Goal: Task Accomplishment & Management: Use online tool/utility

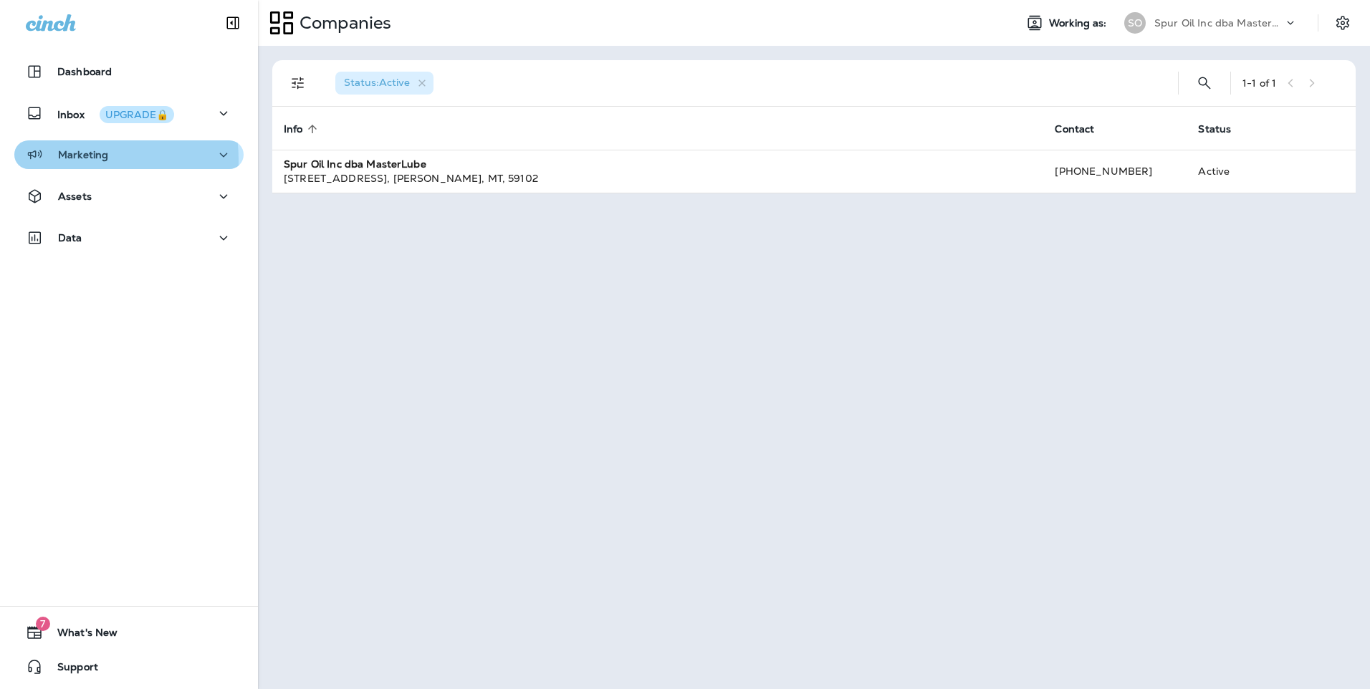
click at [62, 160] on p "Marketing" at bounding box center [83, 154] width 50 height 11
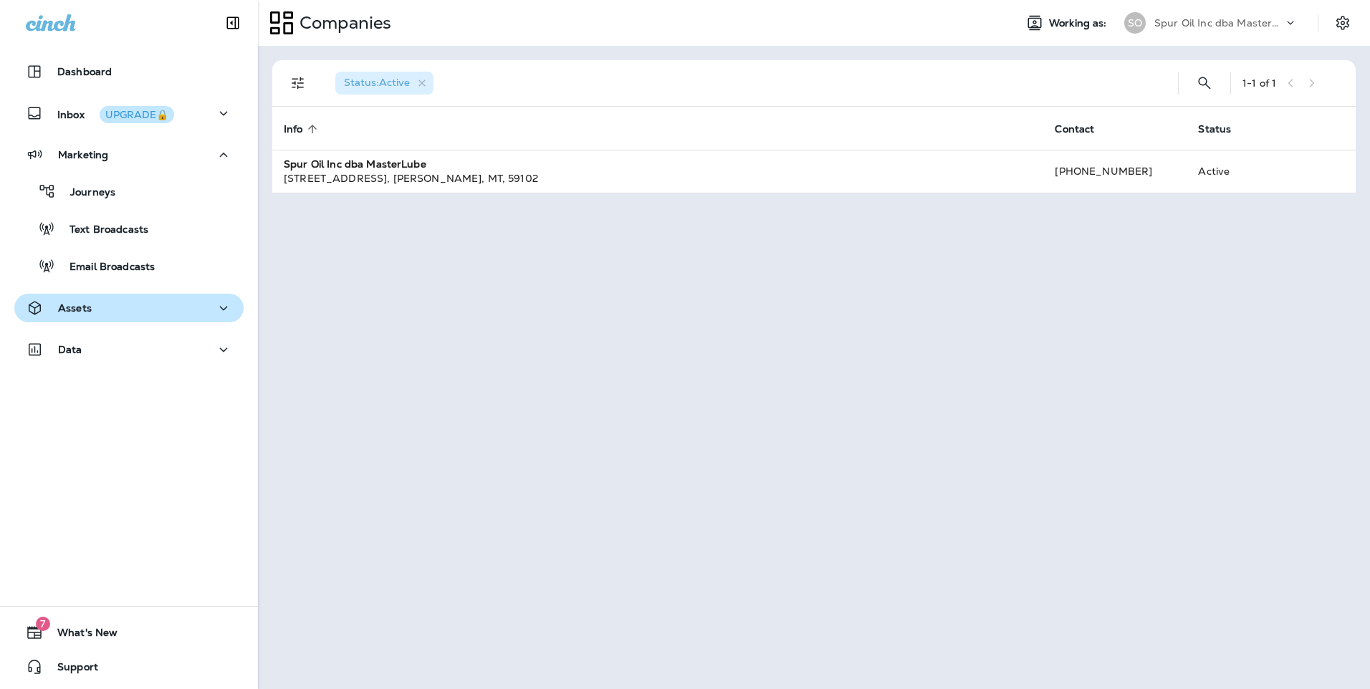
click at [97, 305] on div "Assets" at bounding box center [129, 308] width 206 height 18
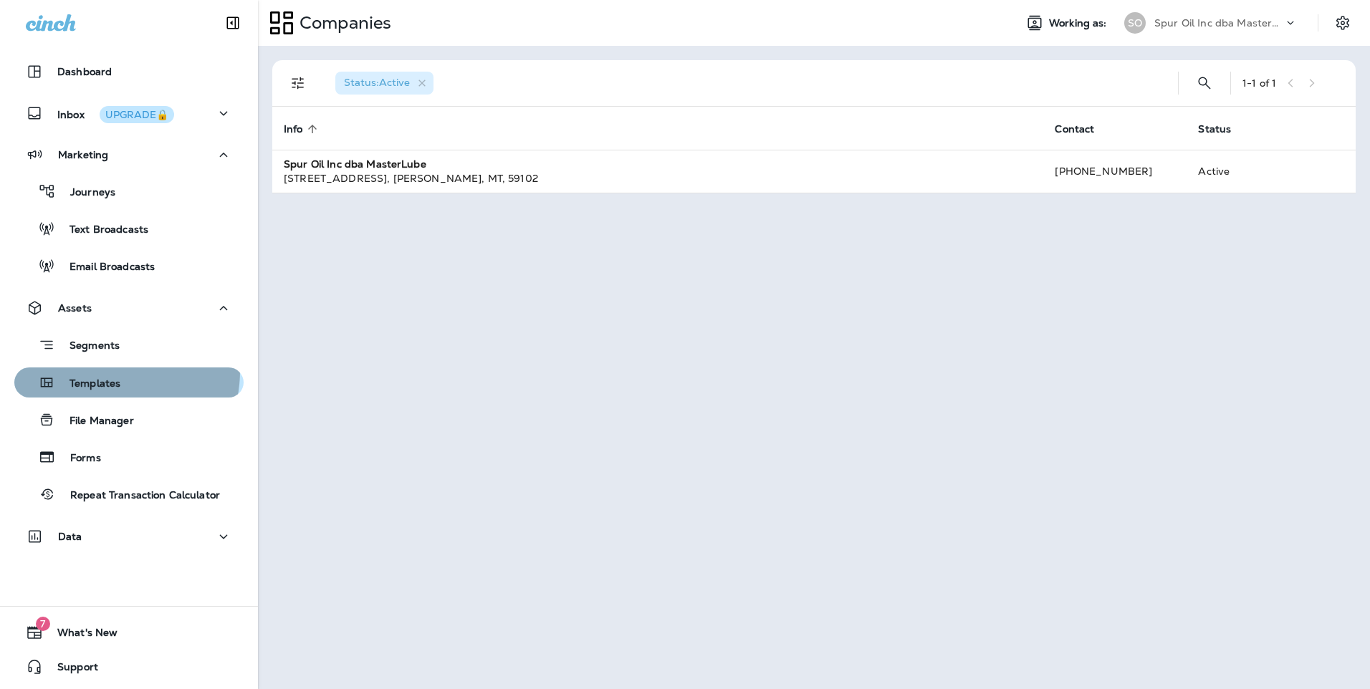
click at [105, 371] on button "Templates" at bounding box center [128, 383] width 229 height 30
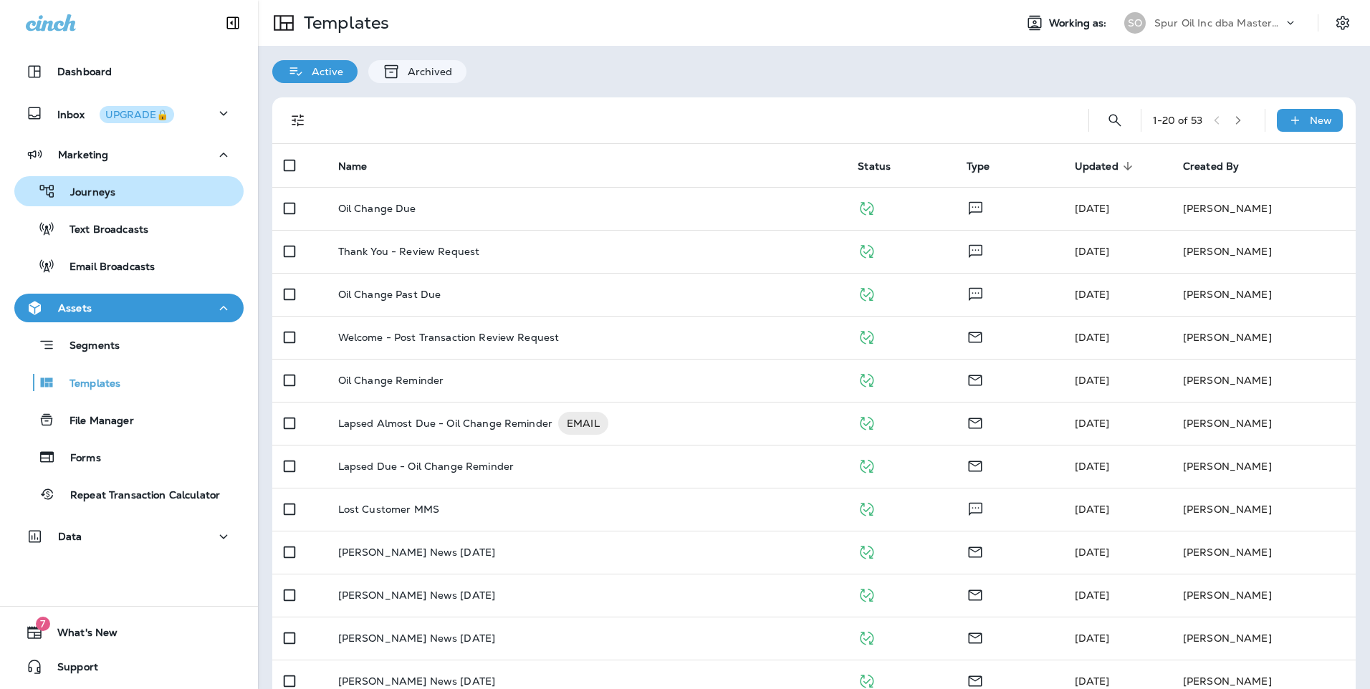
click at [115, 200] on div "Journeys" at bounding box center [129, 191] width 218 height 21
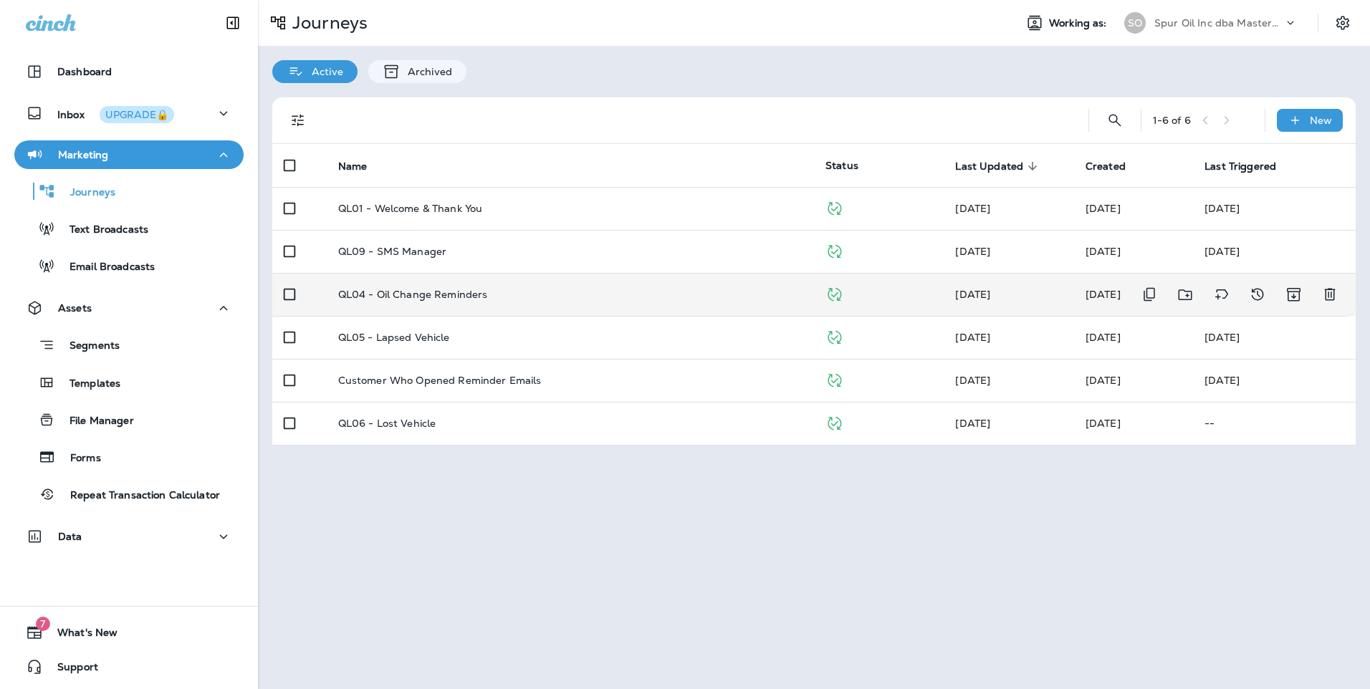
click at [492, 297] on div "QL04 - Oil Change Reminders" at bounding box center [570, 294] width 464 height 11
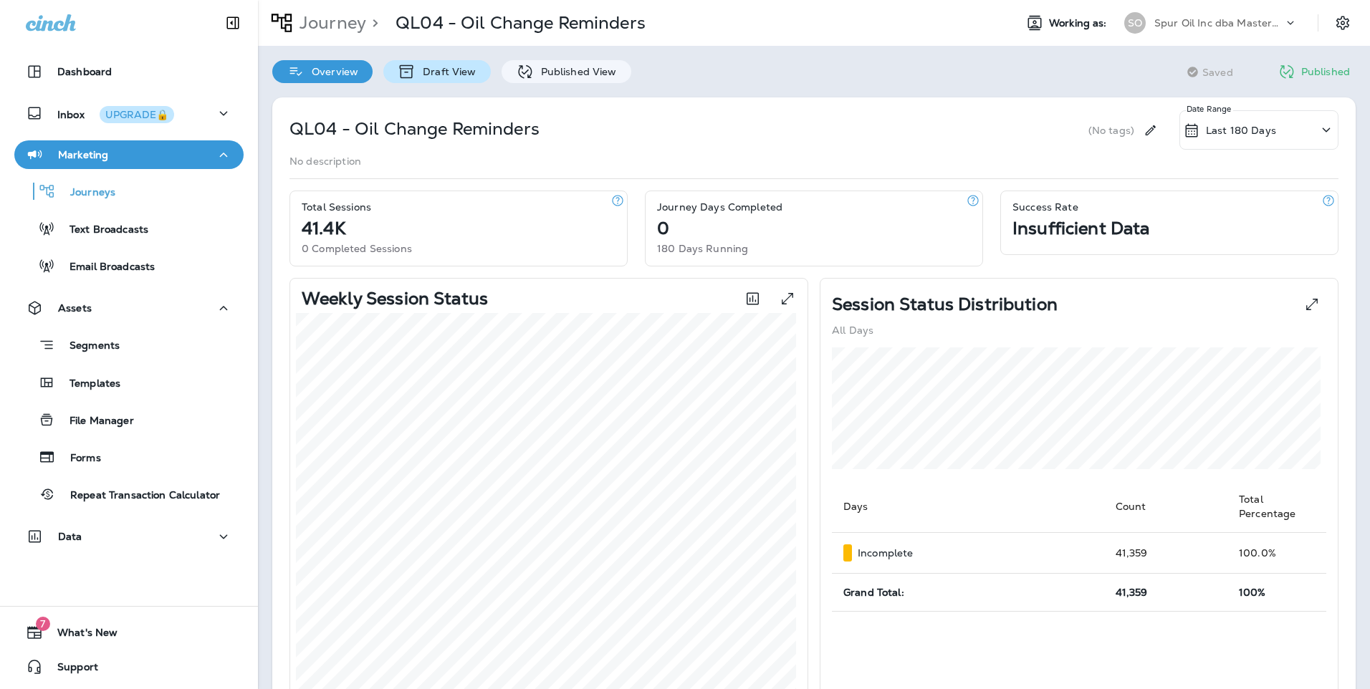
click at [438, 71] on p "Draft View" at bounding box center [446, 71] width 60 height 11
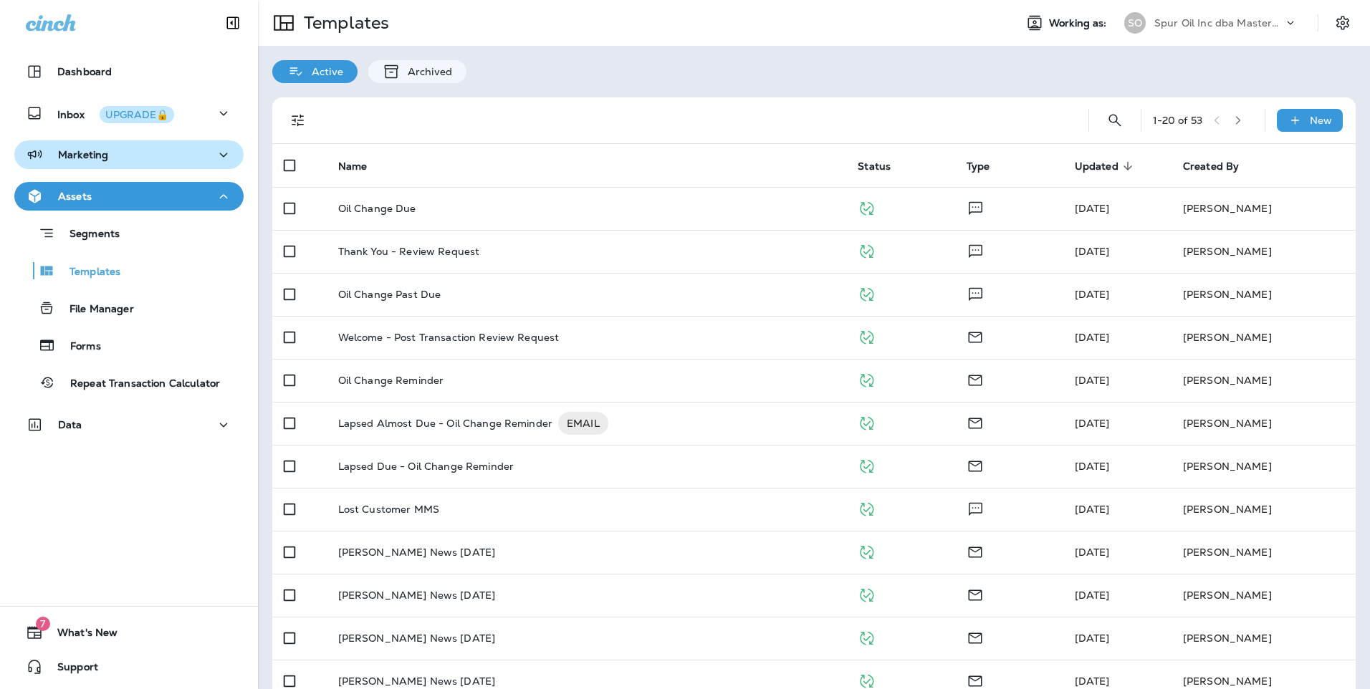
click at [97, 144] on button "Marketing" at bounding box center [128, 154] width 229 height 29
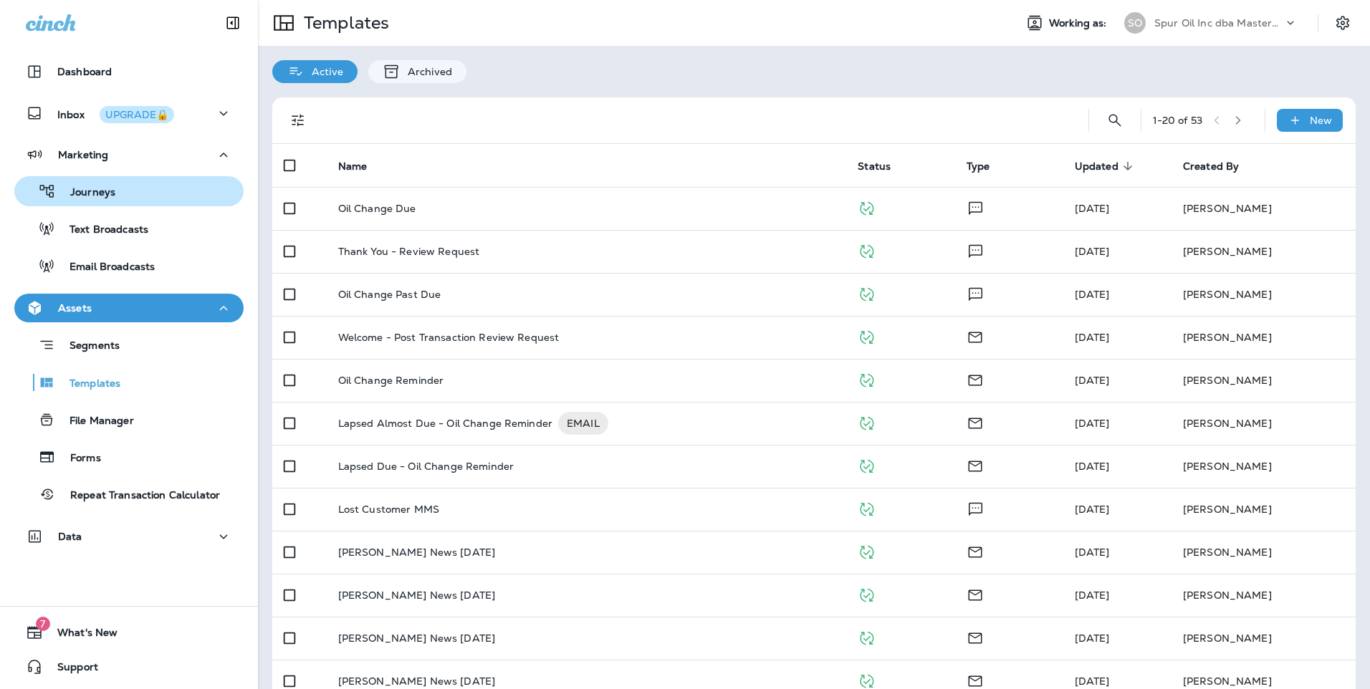
click at [129, 183] on div "Journeys" at bounding box center [129, 191] width 218 height 21
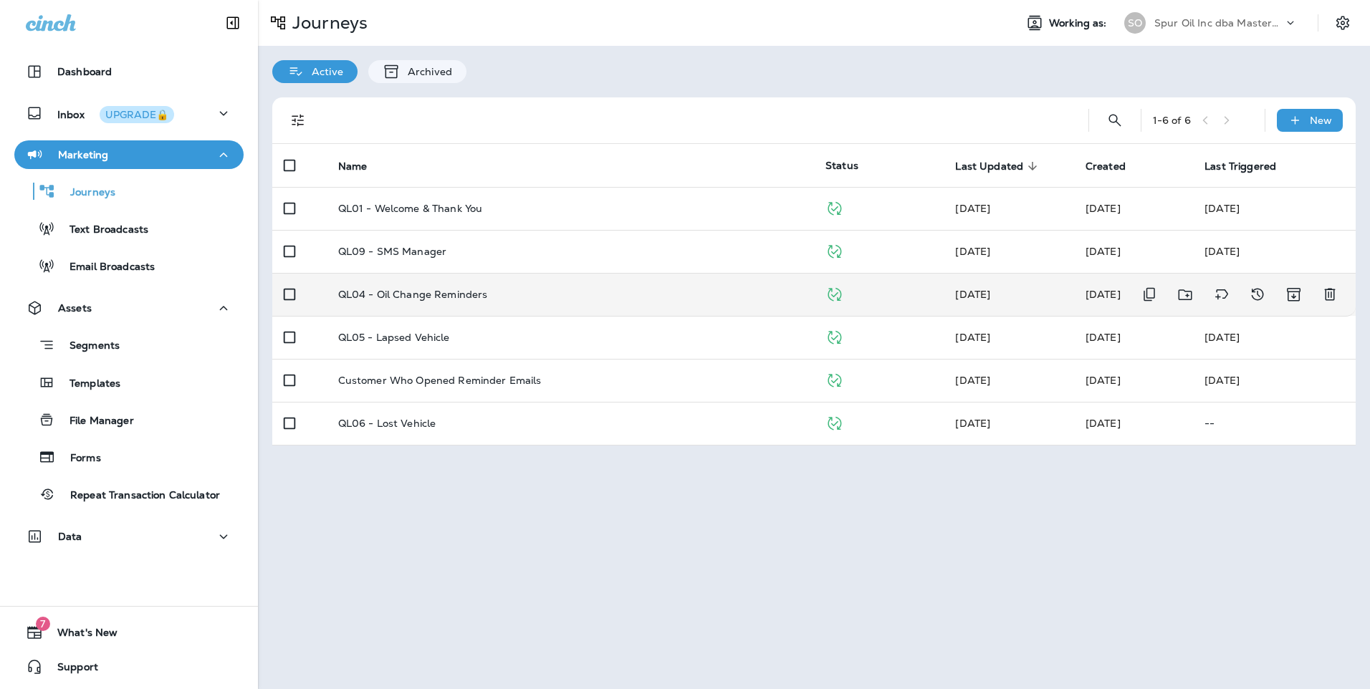
click at [479, 307] on td "QL04 - Oil Change Reminders" at bounding box center [570, 294] width 487 height 43
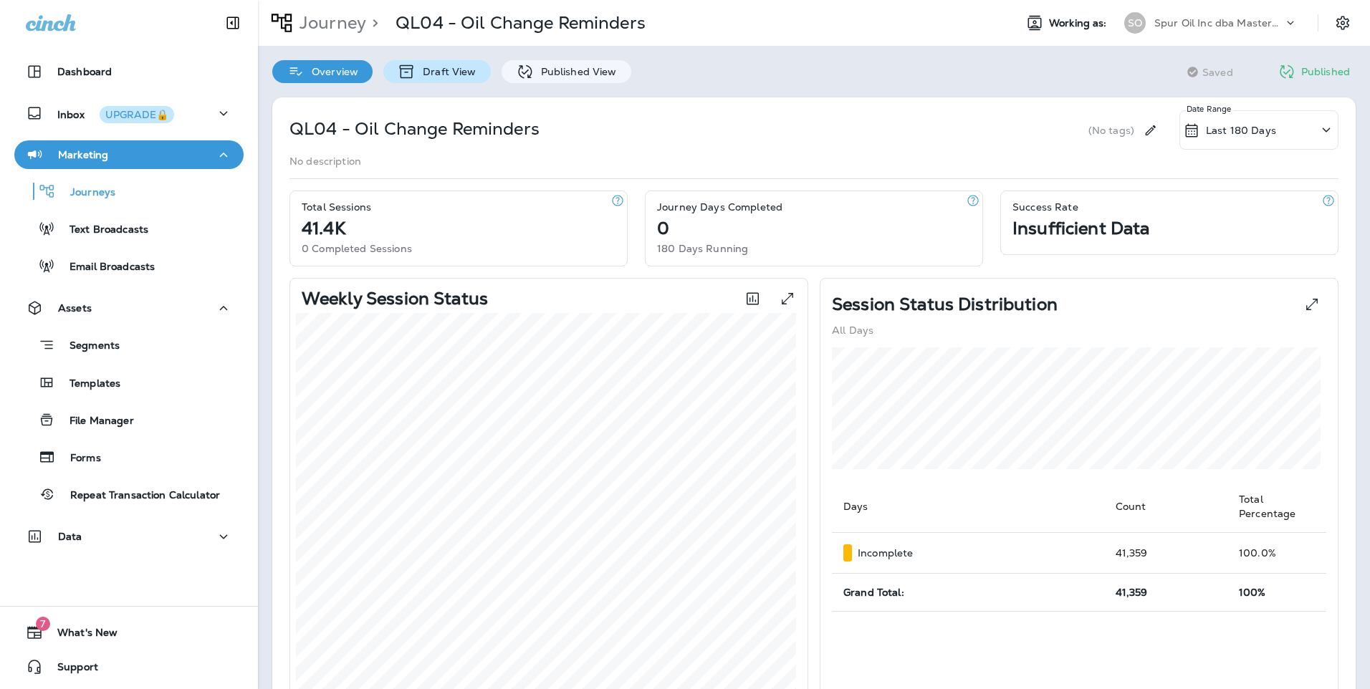
click at [472, 80] on div "Draft View" at bounding box center [436, 71] width 107 height 23
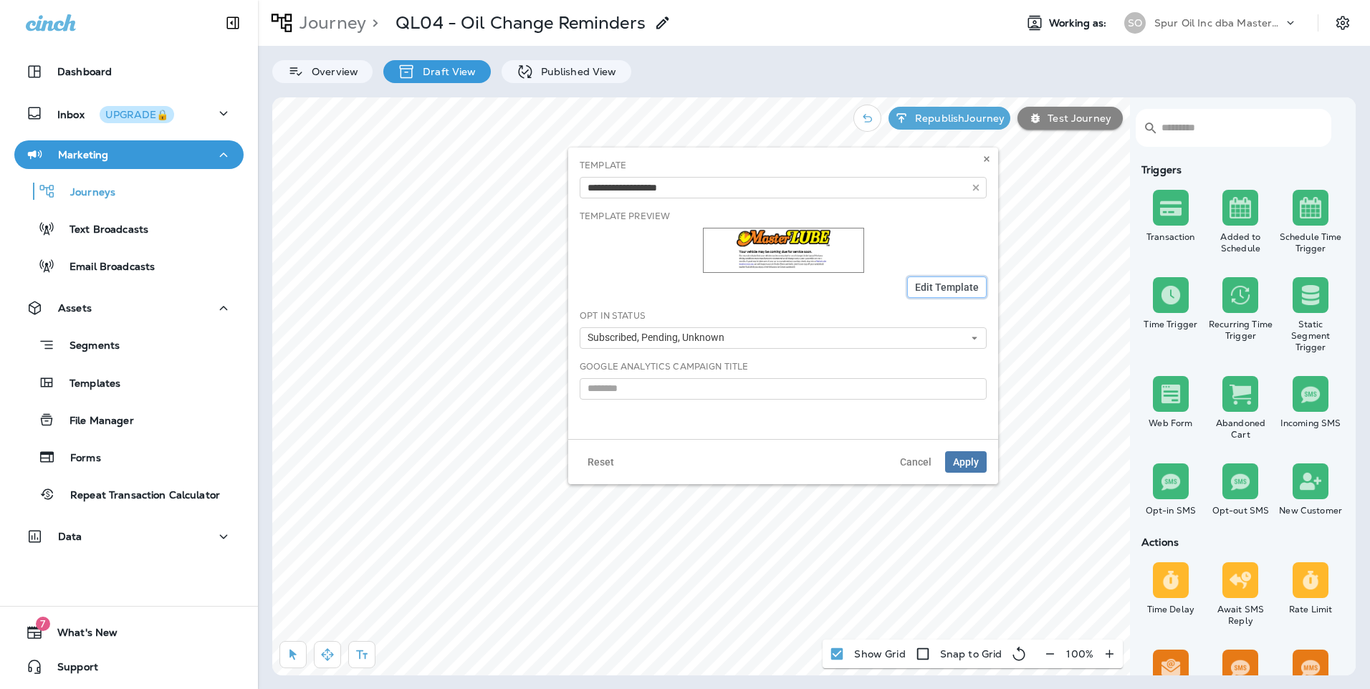
click at [961, 278] on button "Edit Template" at bounding box center [947, 287] width 80 height 21
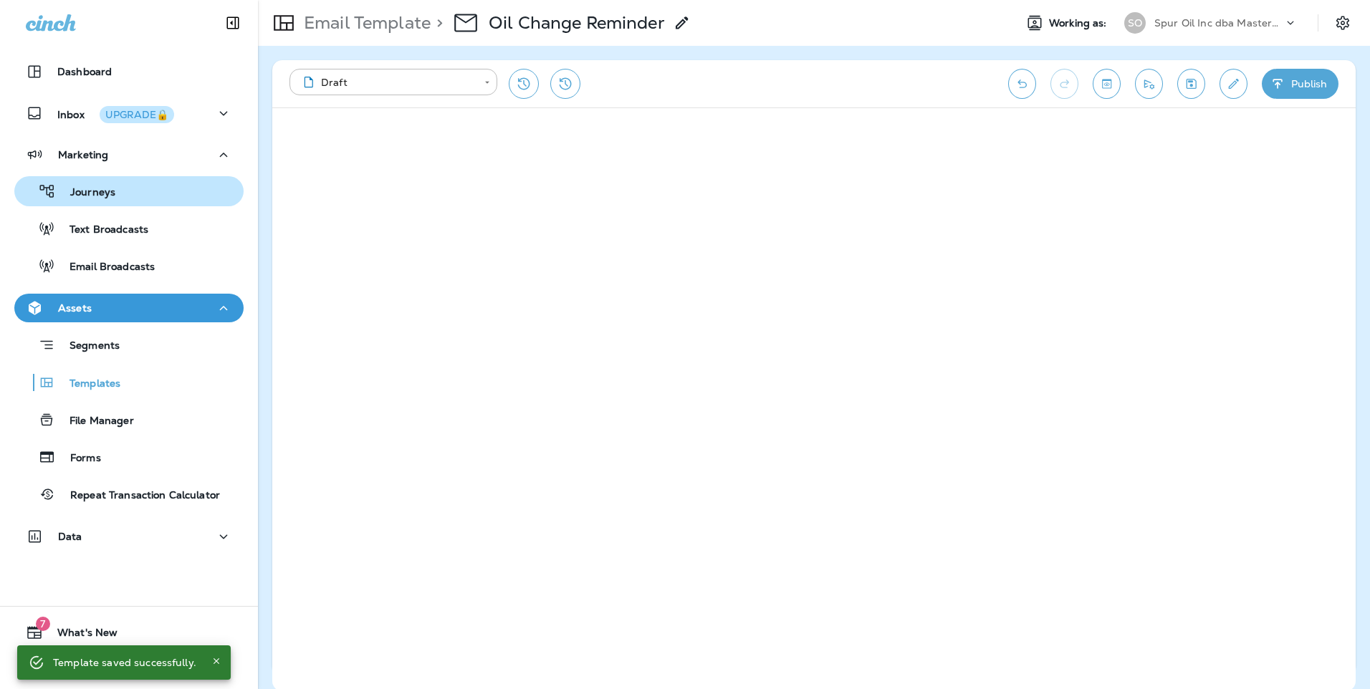
click at [93, 187] on p "Journeys" at bounding box center [85, 193] width 59 height 14
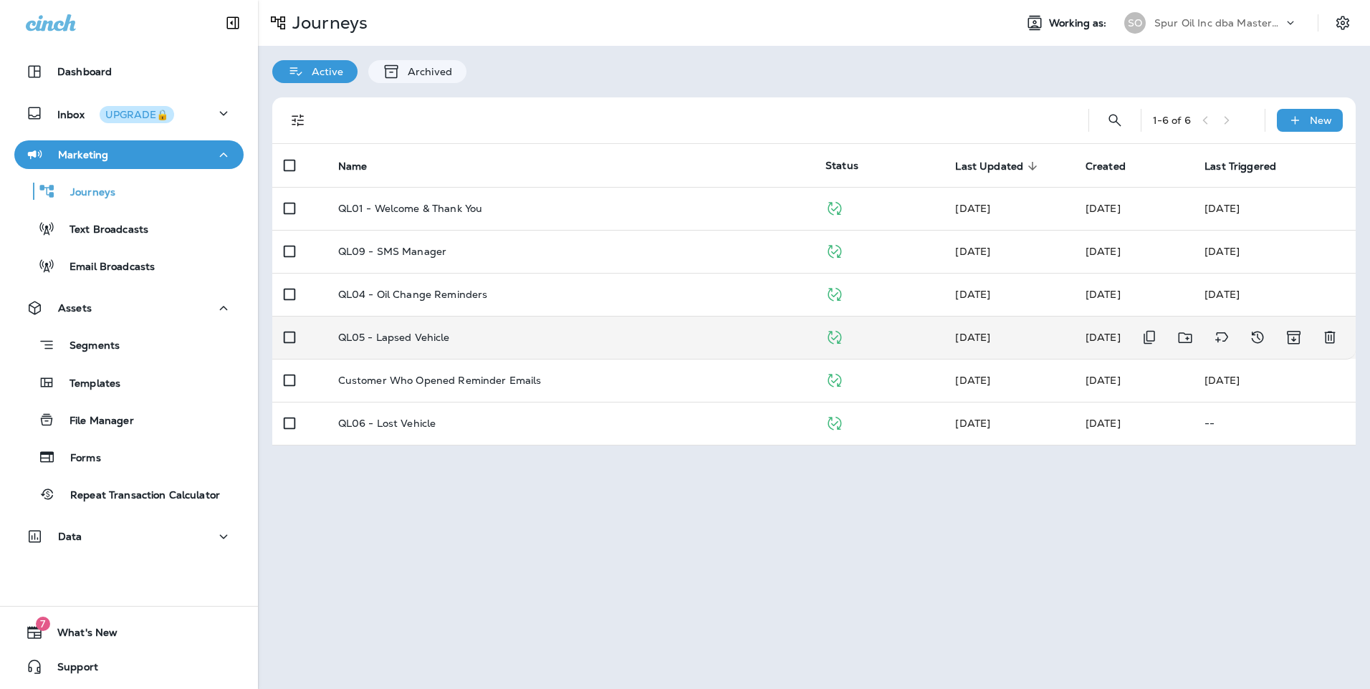
click at [516, 335] on div "QL05 - Lapsed Vehicle" at bounding box center [570, 337] width 464 height 11
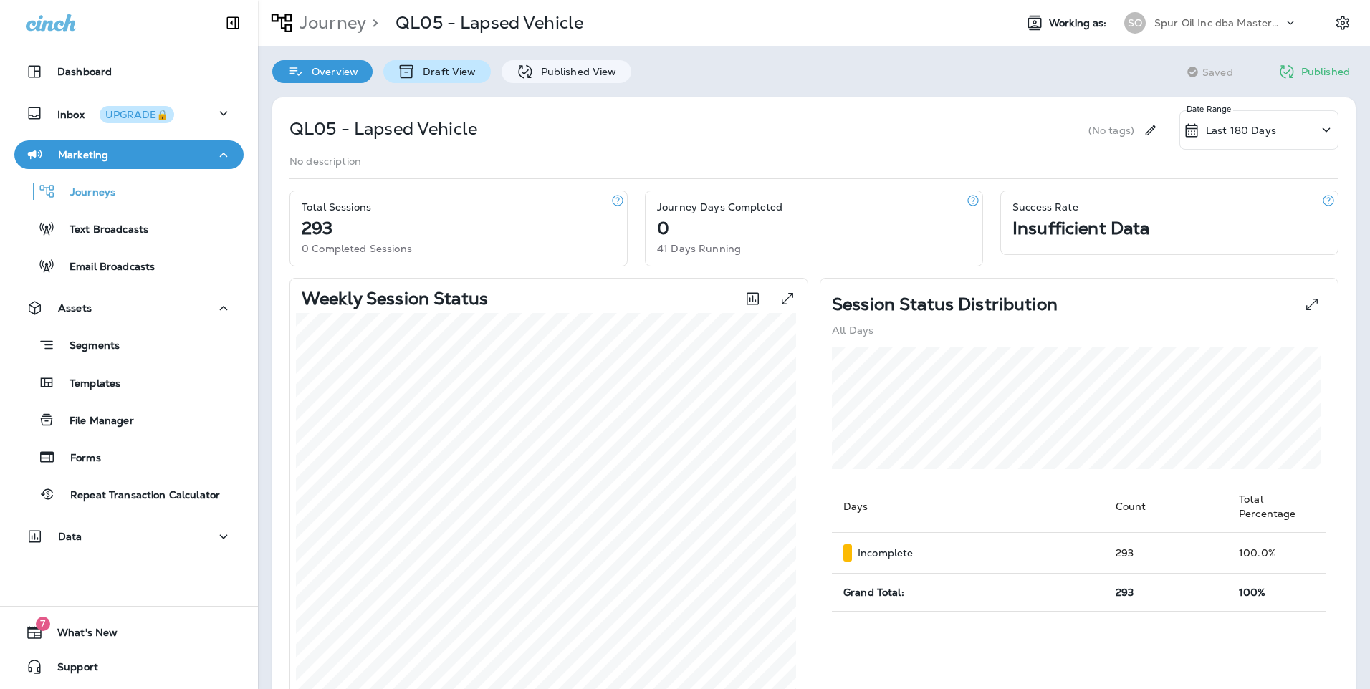
click at [474, 66] on div "Draft View" at bounding box center [436, 71] width 107 height 23
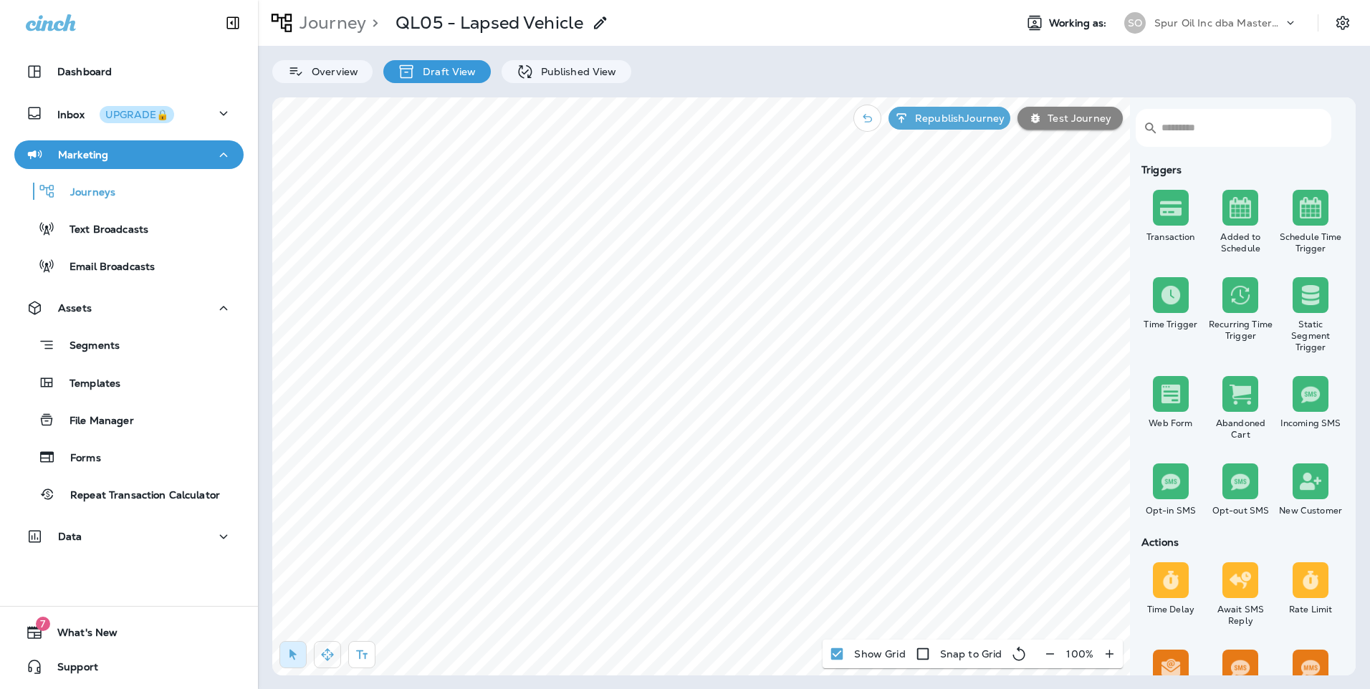
click at [332, 664] on button "button" at bounding box center [327, 654] width 27 height 27
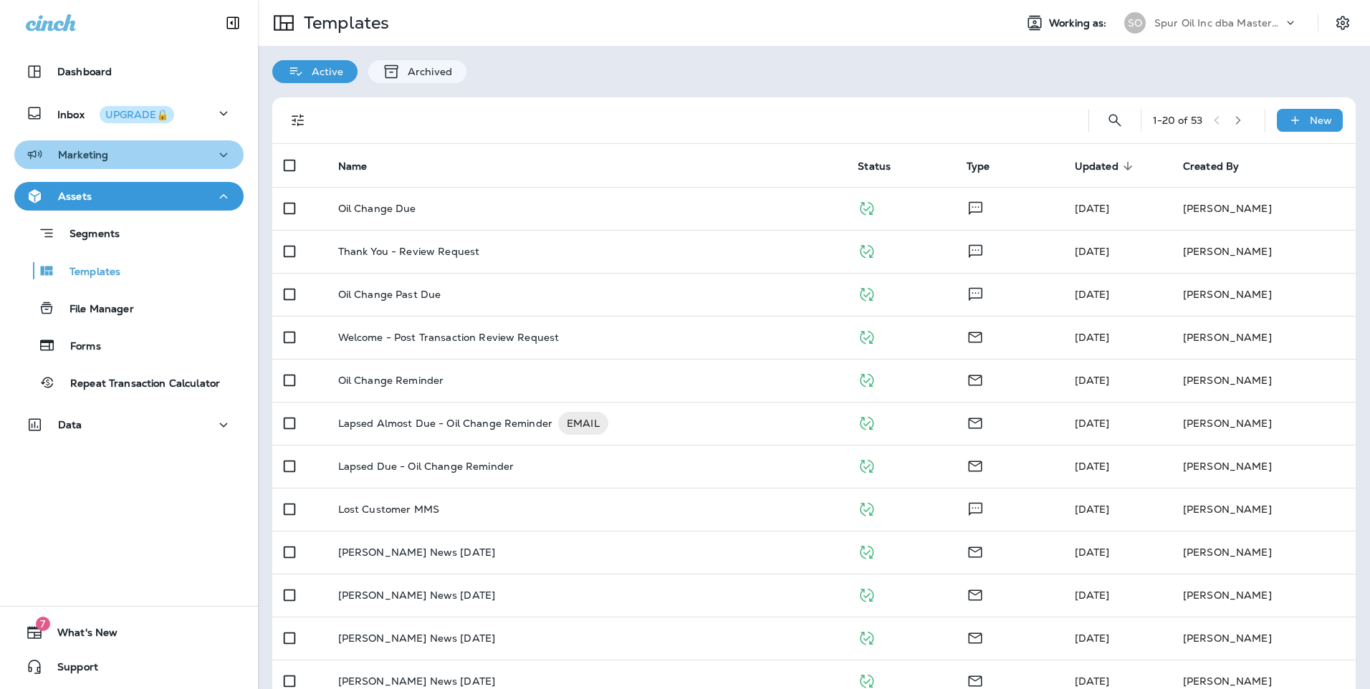
click at [194, 162] on div "Marketing" at bounding box center [129, 155] width 206 height 18
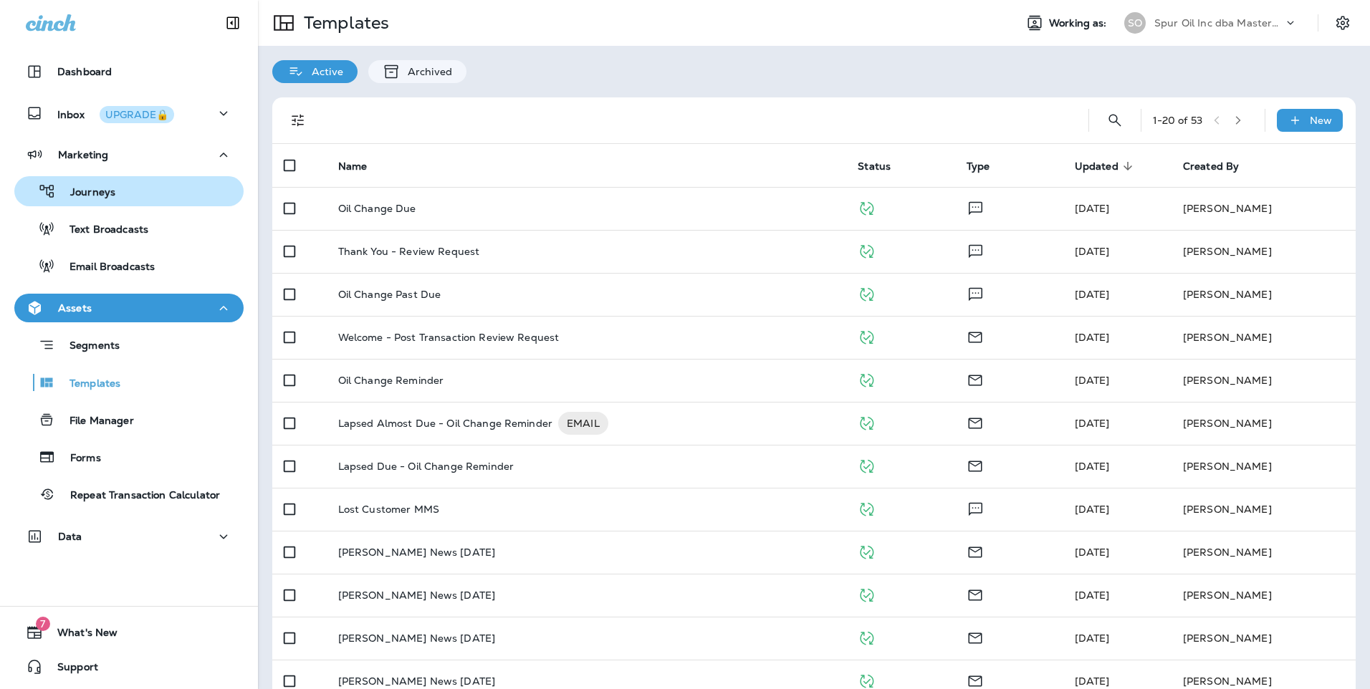
click at [176, 188] on div "Journeys" at bounding box center [129, 191] width 218 height 21
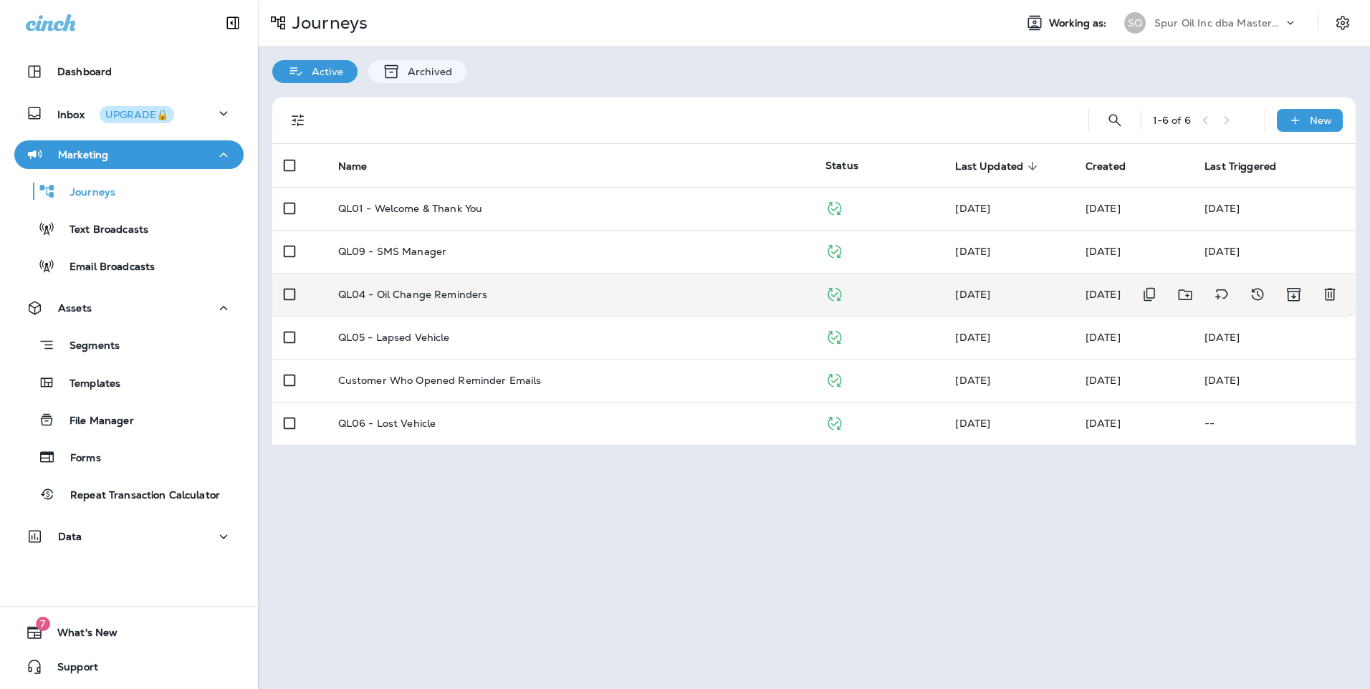
click at [496, 294] on div "QL04 - Oil Change Reminders" at bounding box center [570, 294] width 464 height 11
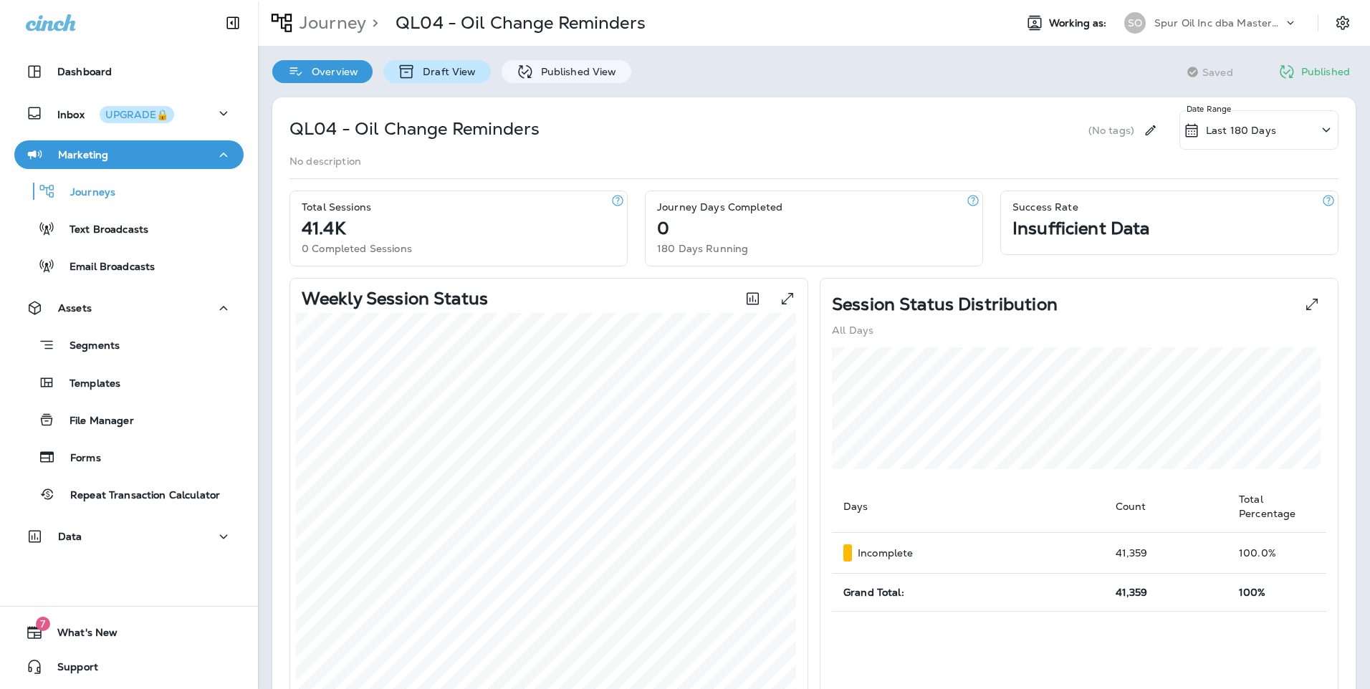
click at [438, 78] on div "Draft View" at bounding box center [436, 71] width 107 height 23
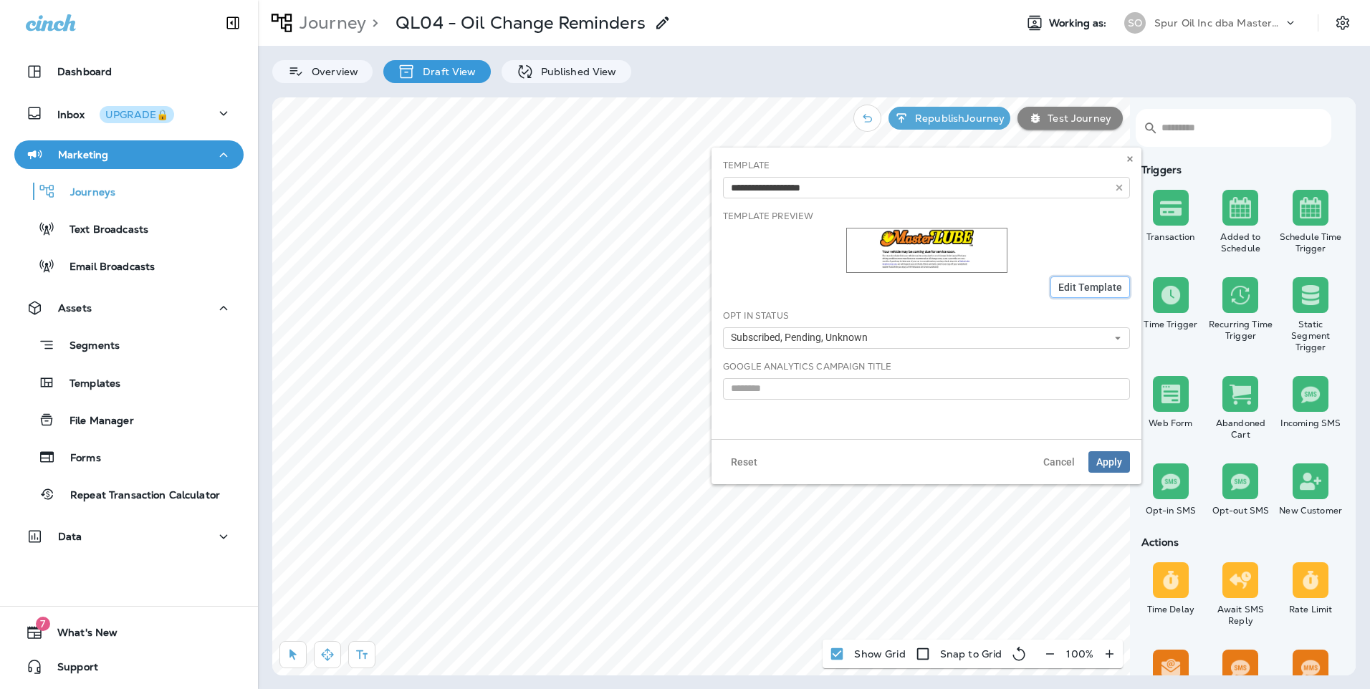
click at [1069, 286] on span "Edit Template" at bounding box center [1090, 287] width 64 height 10
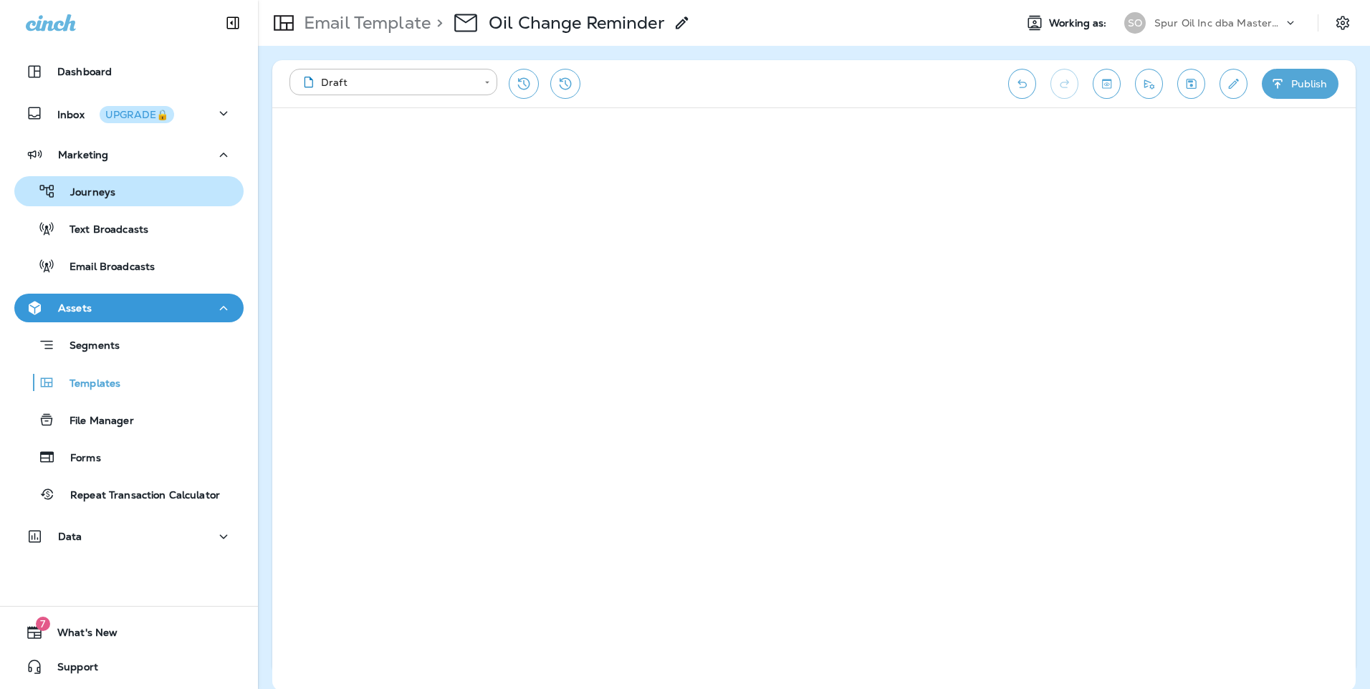
click at [128, 198] on div "Journeys" at bounding box center [129, 191] width 218 height 21
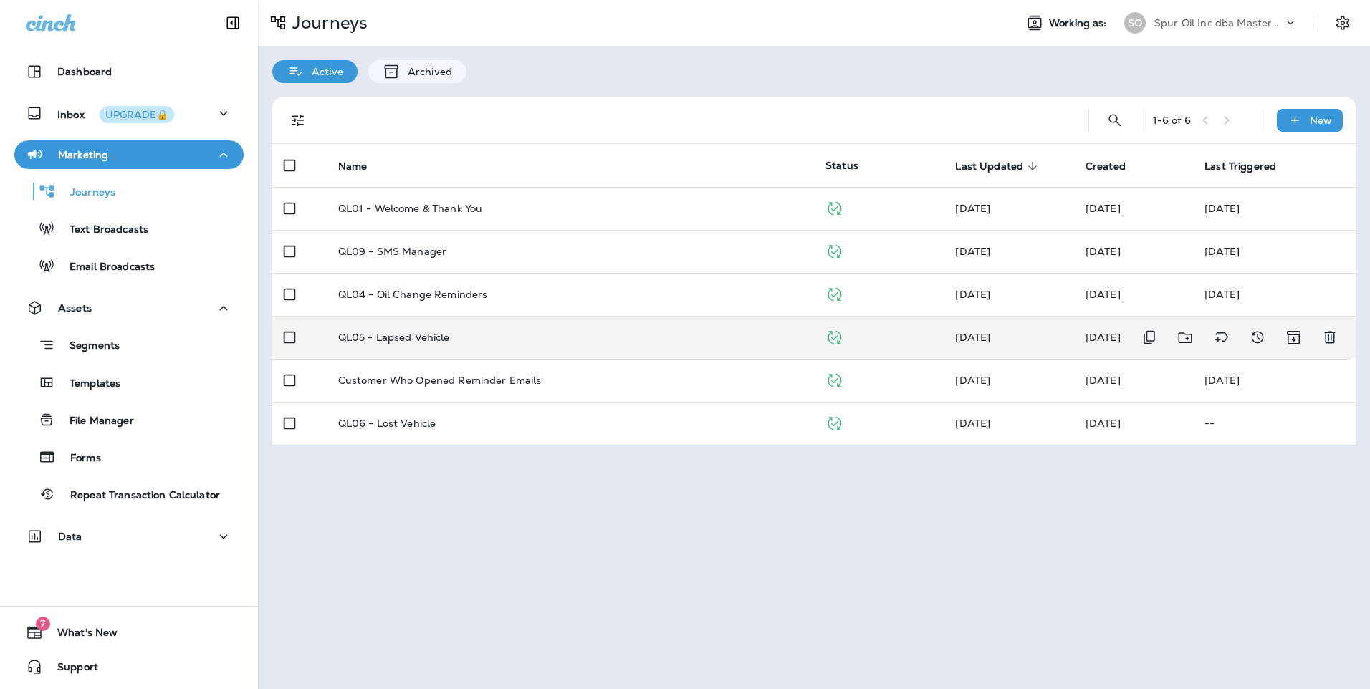
click at [548, 349] on td "QL05 - Lapsed Vehicle" at bounding box center [570, 337] width 487 height 43
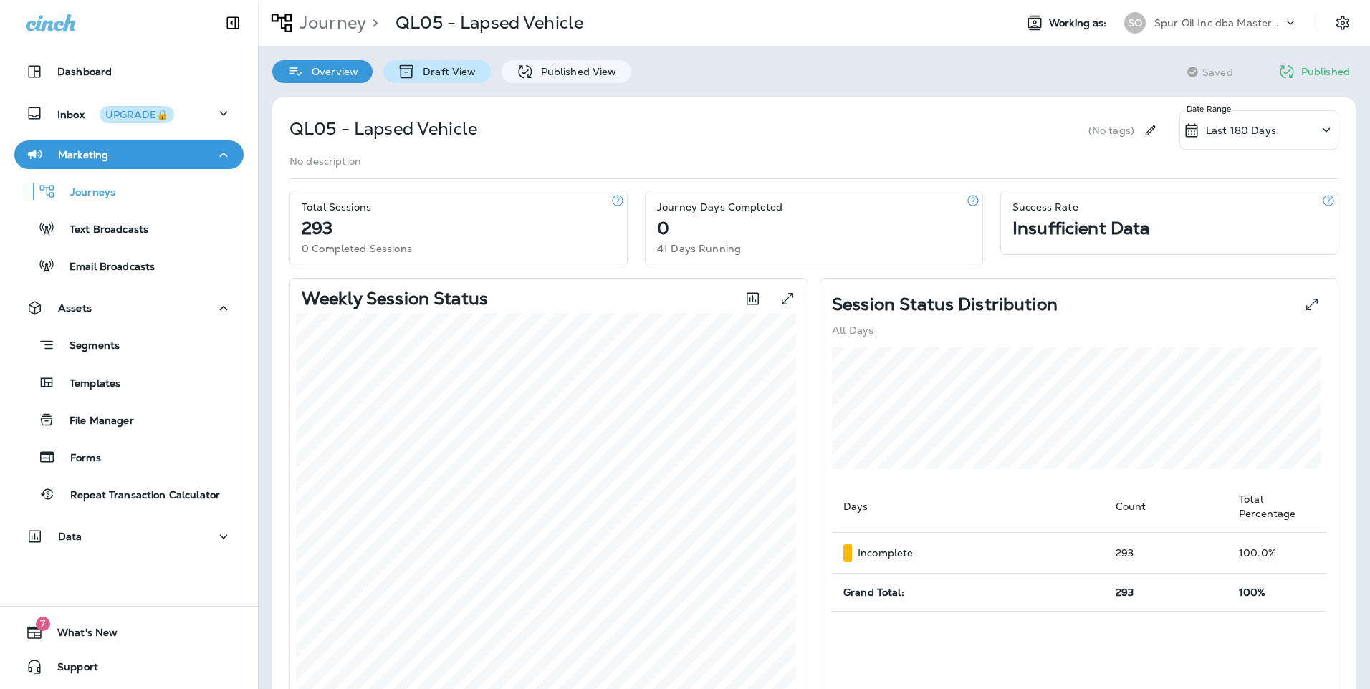
click at [441, 71] on p "Draft View" at bounding box center [446, 71] width 60 height 11
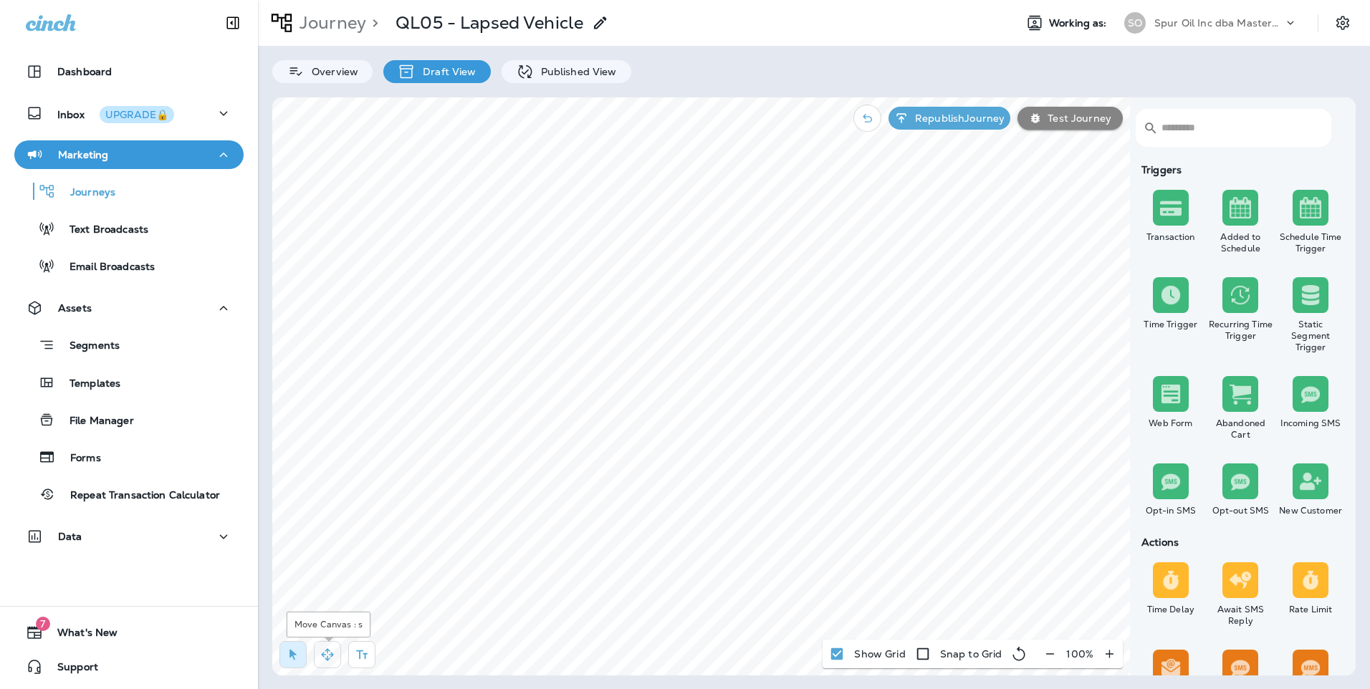
click at [325, 659] on icon "button" at bounding box center [327, 654] width 12 height 12
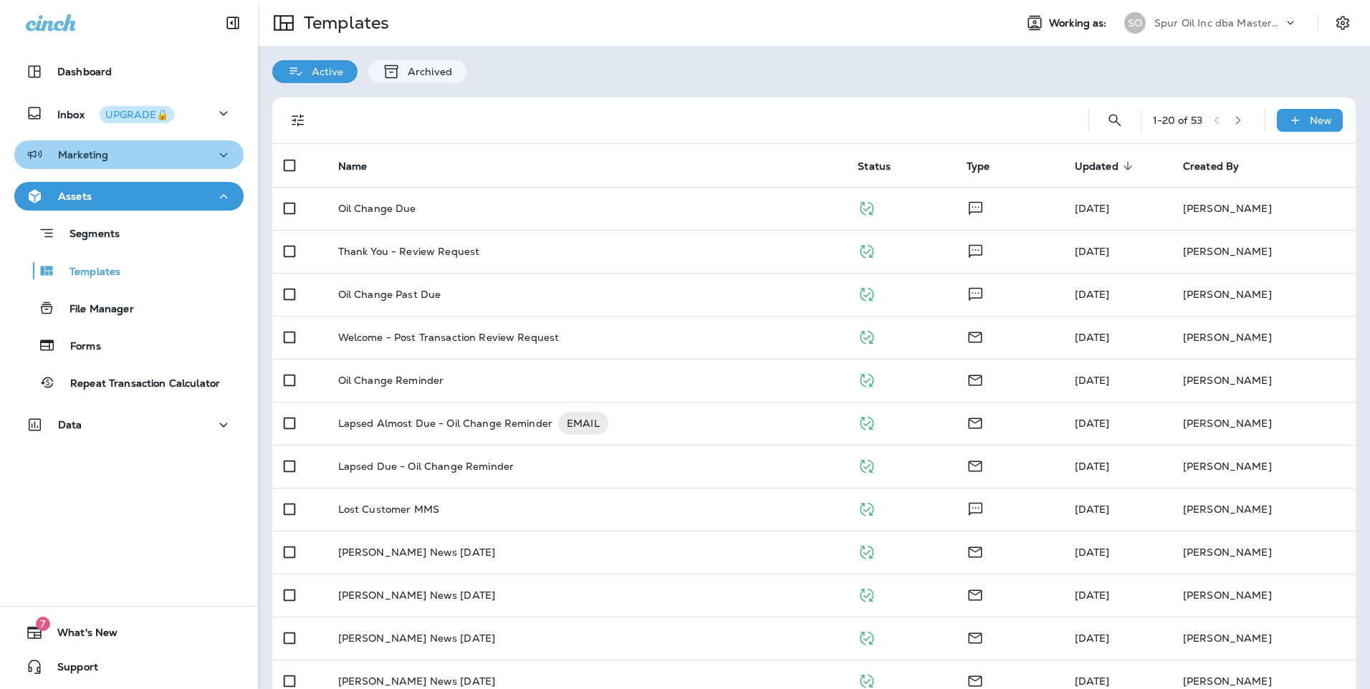
click at [136, 146] on div "Marketing" at bounding box center [129, 155] width 206 height 18
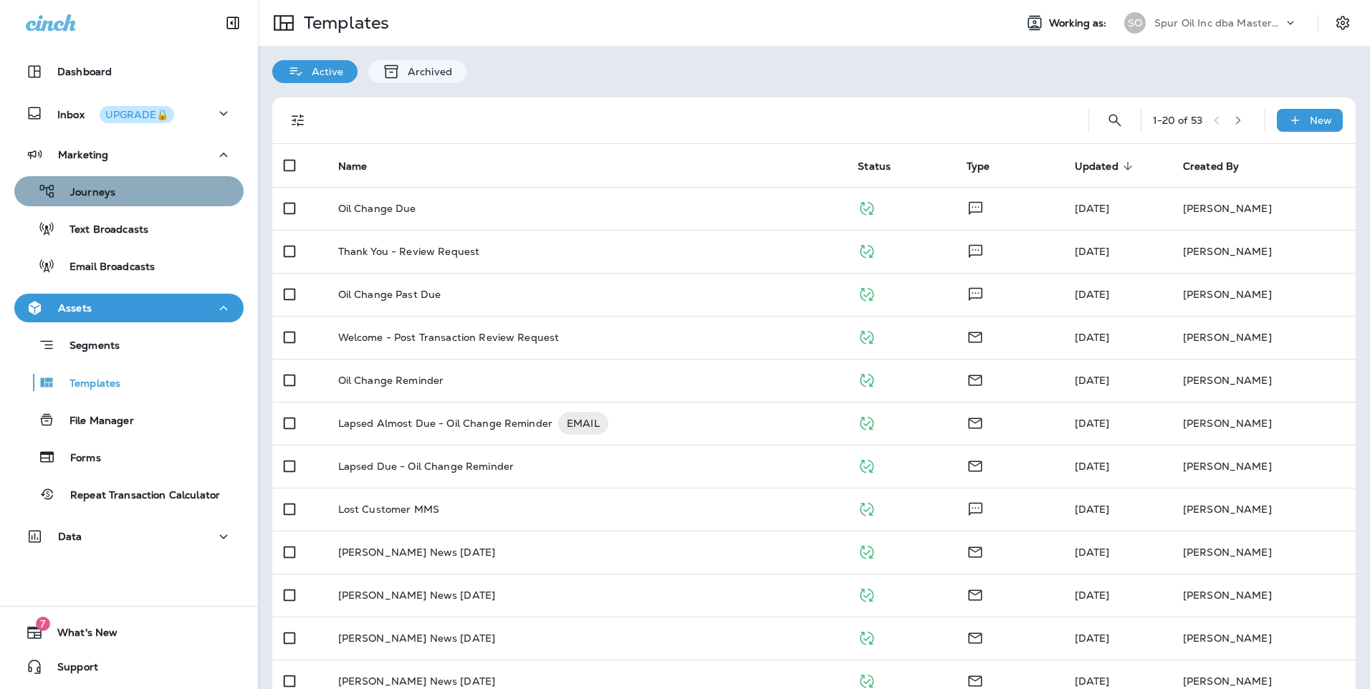
click at [168, 199] on div "Journeys" at bounding box center [129, 191] width 218 height 21
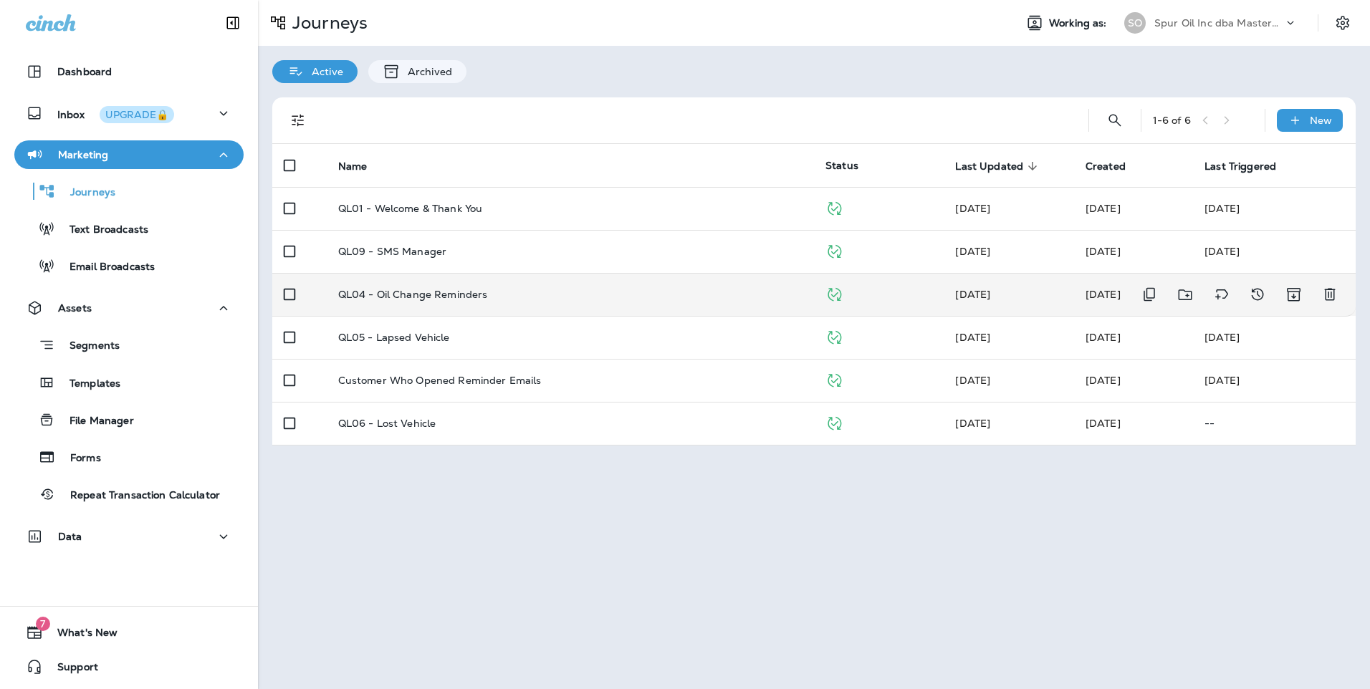
click at [558, 291] on div "QL04 - Oil Change Reminders" at bounding box center [570, 294] width 464 height 11
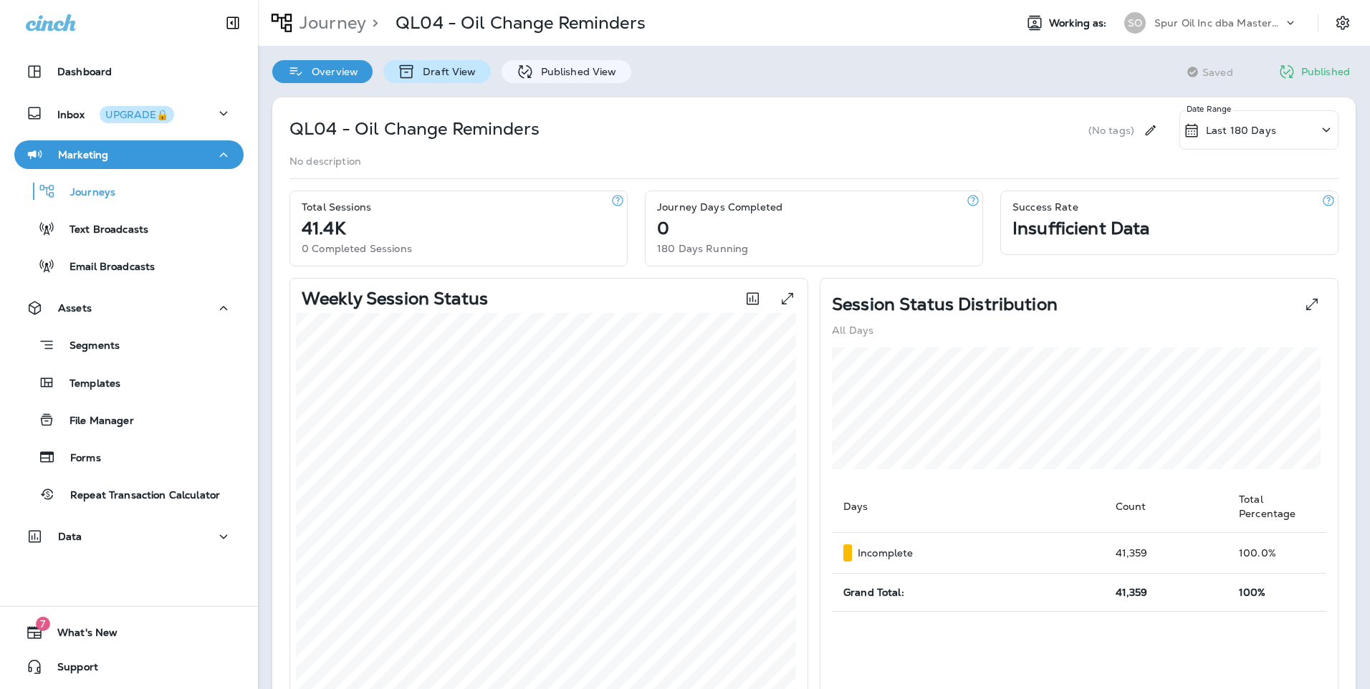
click at [412, 77] on icon at bounding box center [407, 71] width 18 height 17
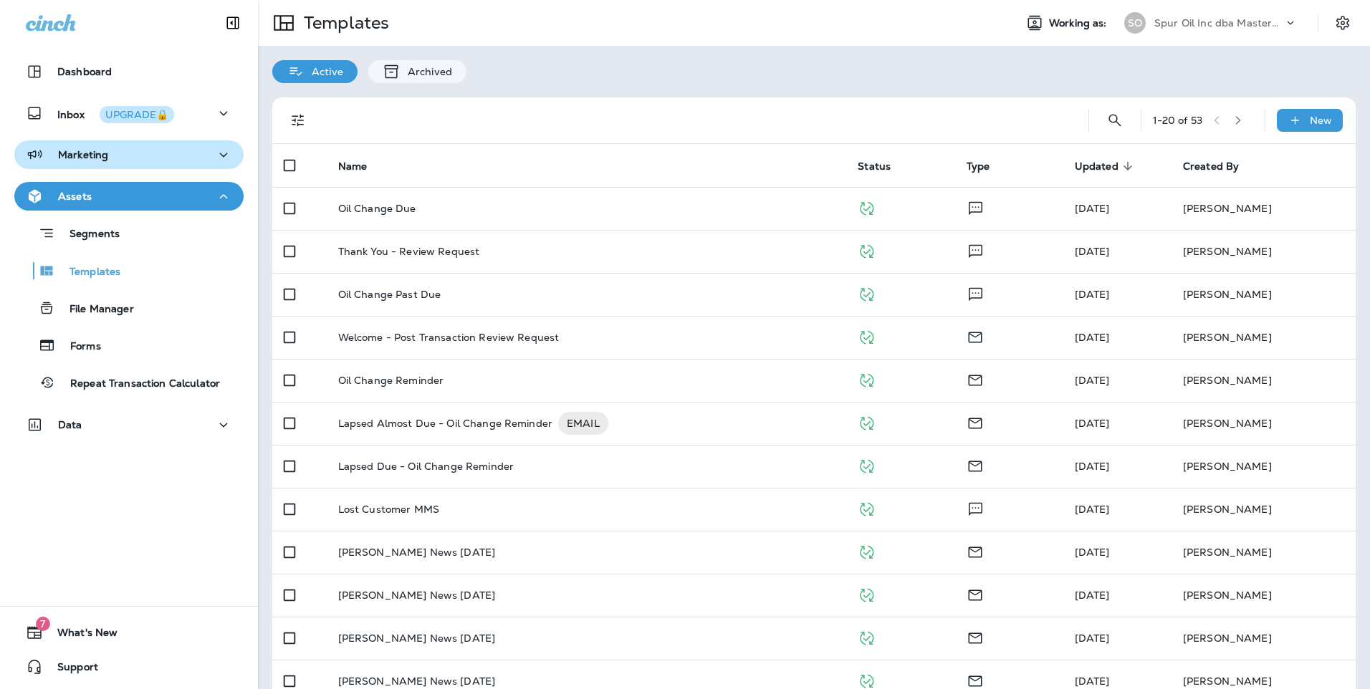
click at [148, 155] on div "Marketing" at bounding box center [129, 155] width 206 height 18
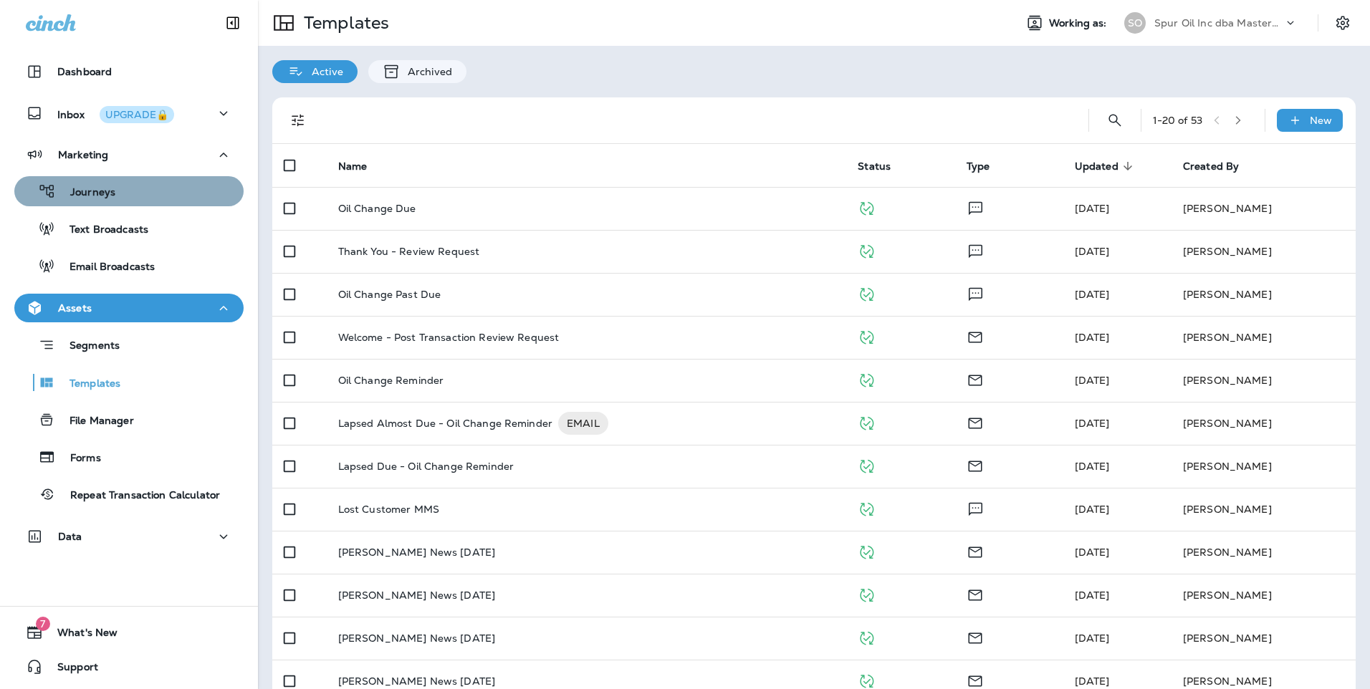
click at [149, 185] on div "Journeys" at bounding box center [129, 191] width 218 height 21
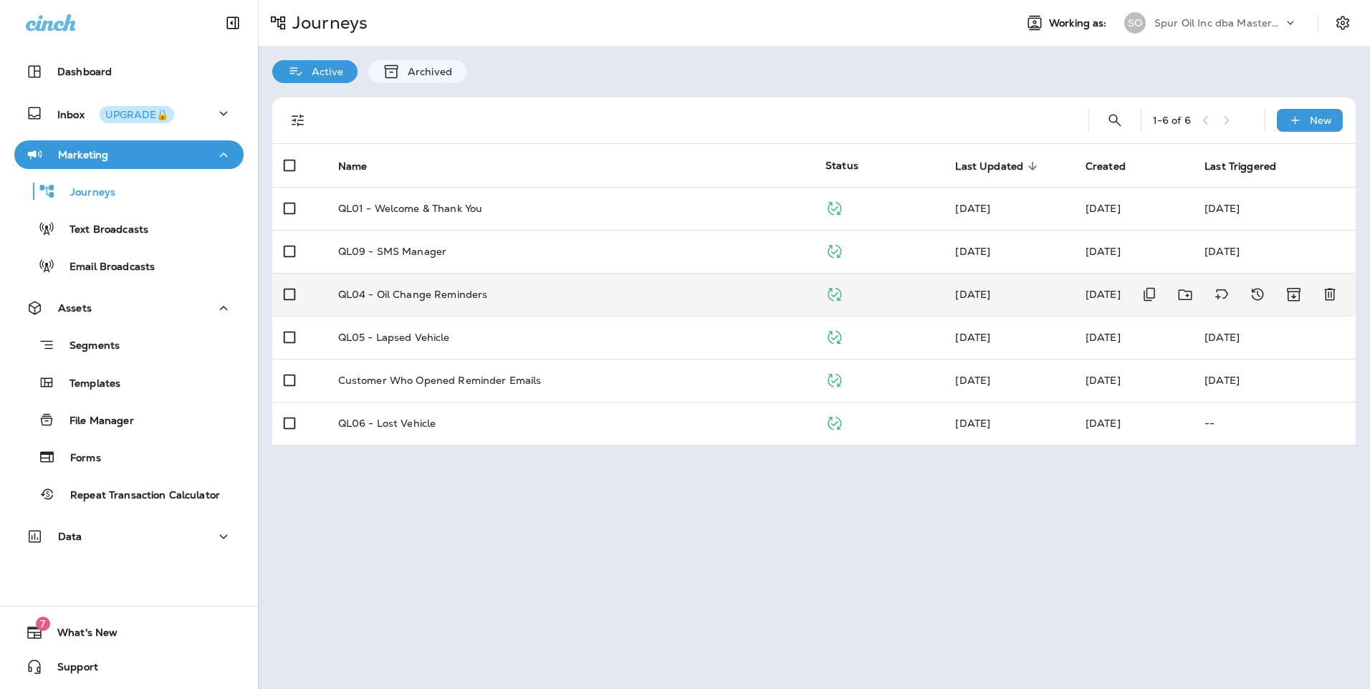
click at [533, 305] on td "QL04 - Oil Change Reminders" at bounding box center [570, 294] width 487 height 43
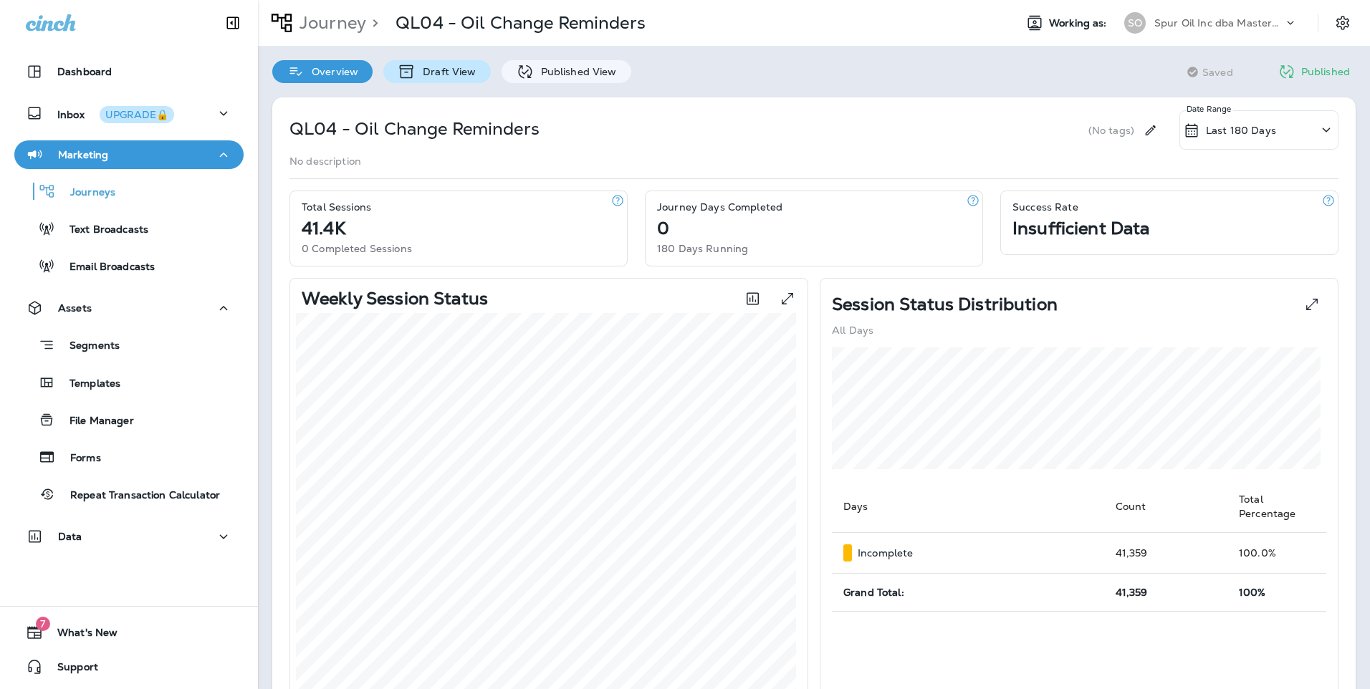
click at [433, 82] on div "Draft View" at bounding box center [436, 71] width 107 height 23
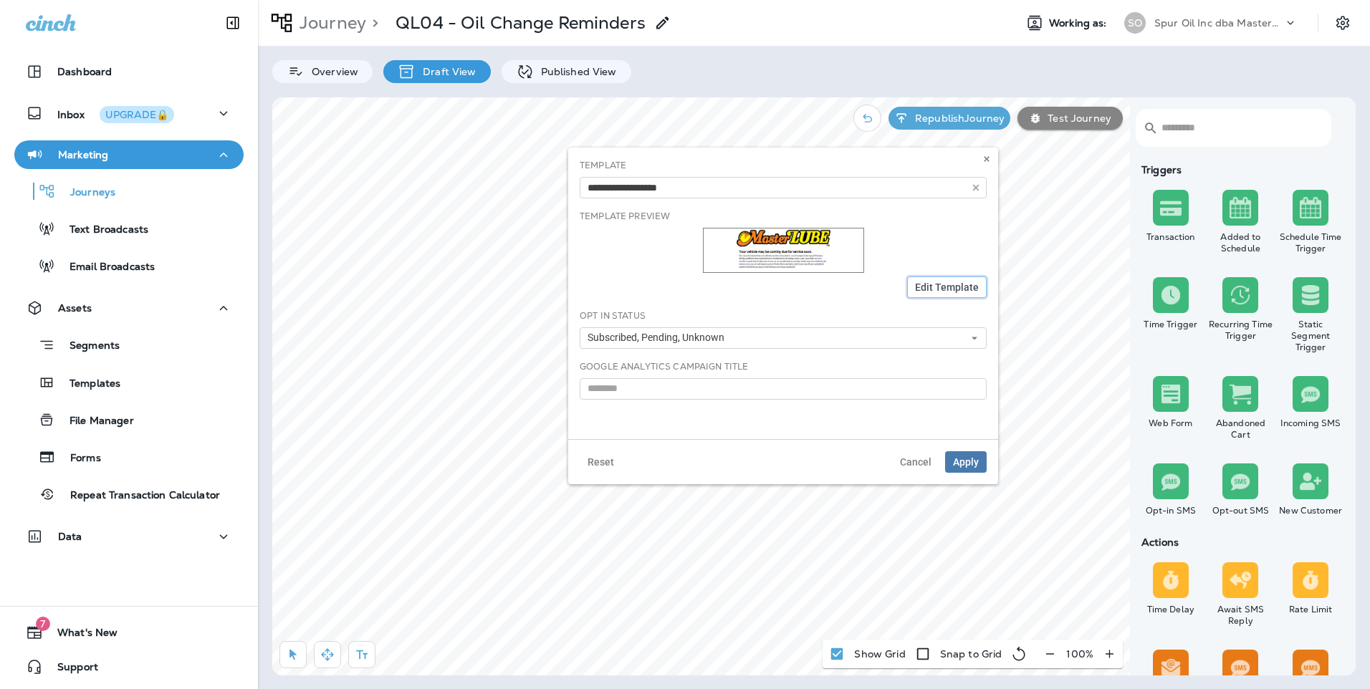
click at [925, 283] on span "Edit Template" at bounding box center [947, 287] width 64 height 10
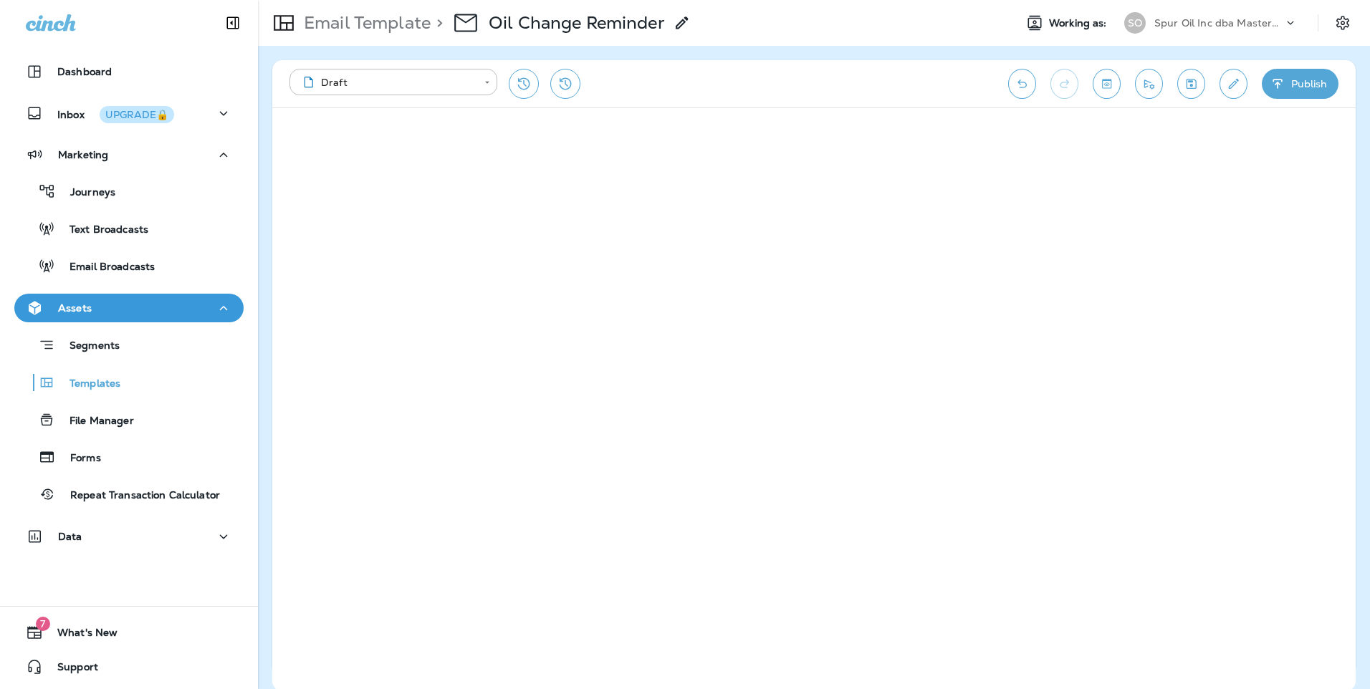
click at [158, 175] on div "Journeys Text Broadcasts Email Broadcasts" at bounding box center [128, 225] width 229 height 112
click at [148, 192] on div "Journeys" at bounding box center [129, 191] width 218 height 21
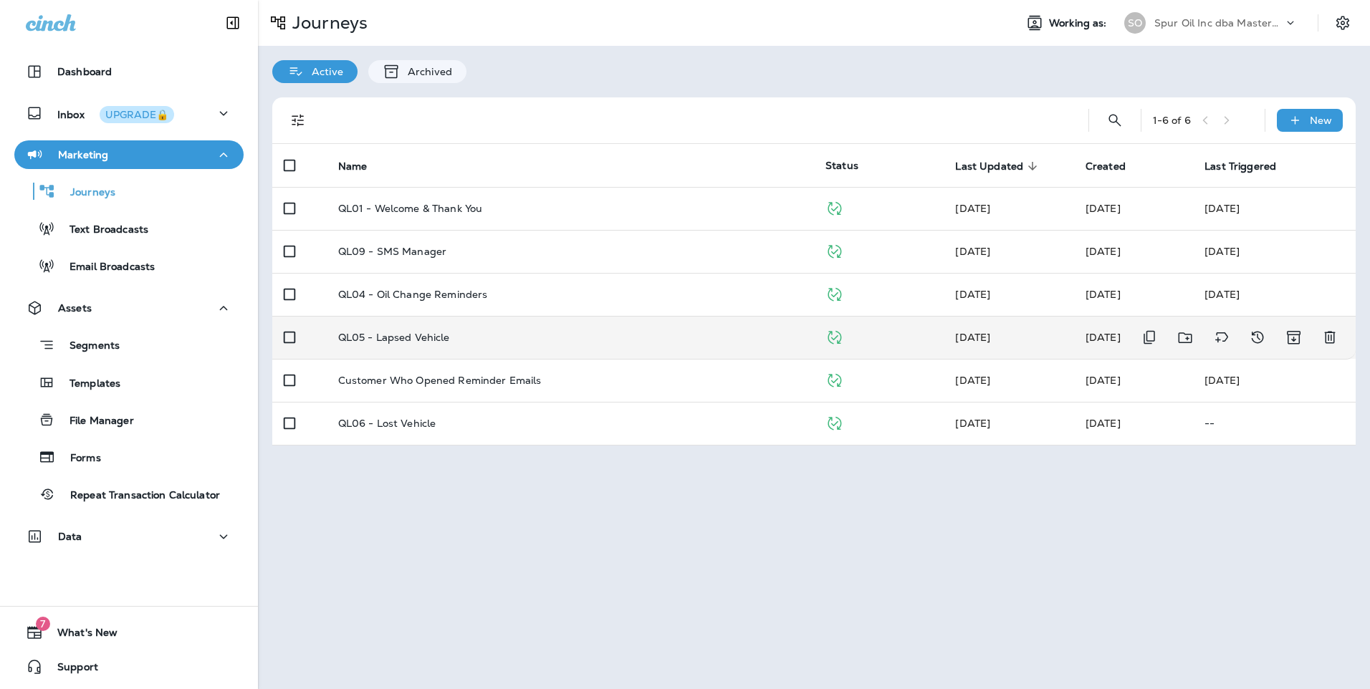
click at [490, 340] on div "QL05 - Lapsed Vehicle" at bounding box center [570, 337] width 464 height 11
